Goal: Find specific page/section: Find specific page/section

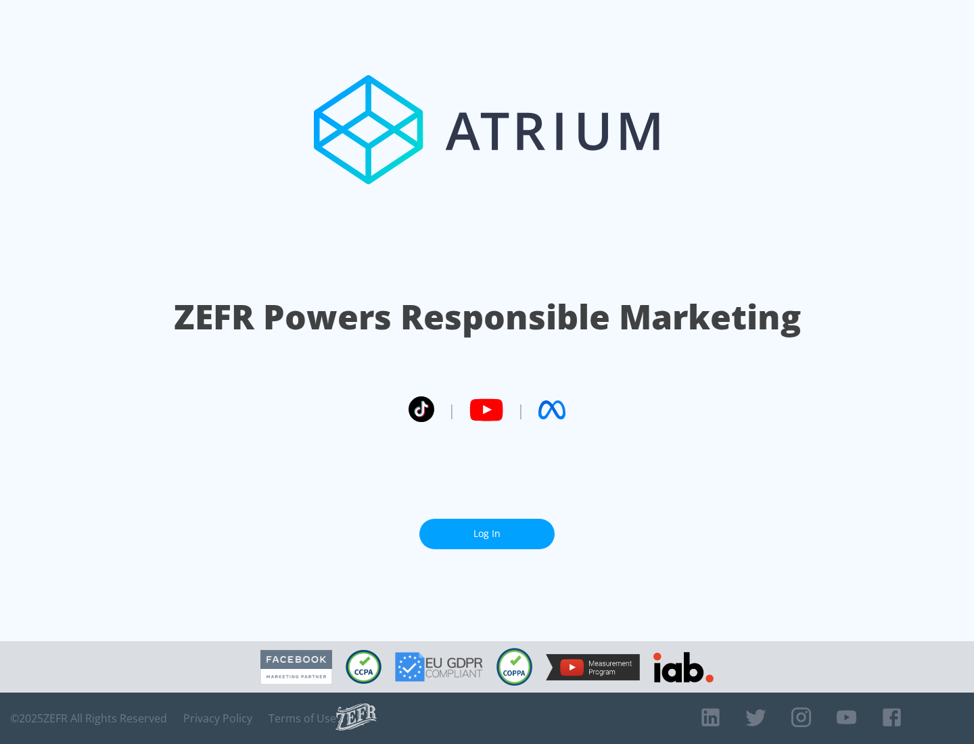
click at [487, 534] on link "Log In" at bounding box center [486, 534] width 135 height 30
